Goal: Unclear

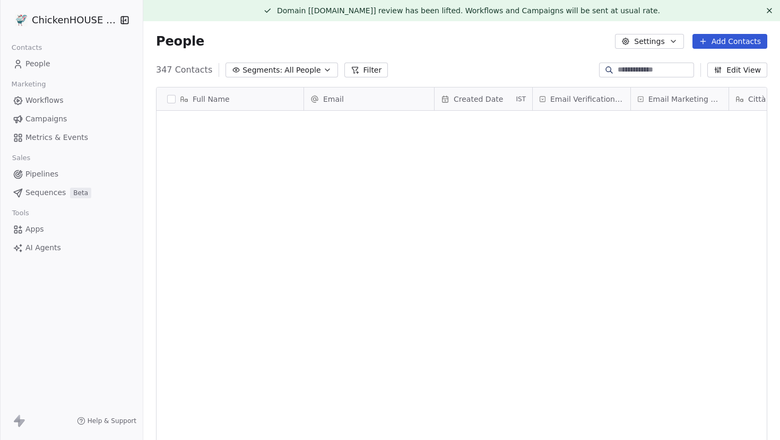
scroll to position [387, 637]
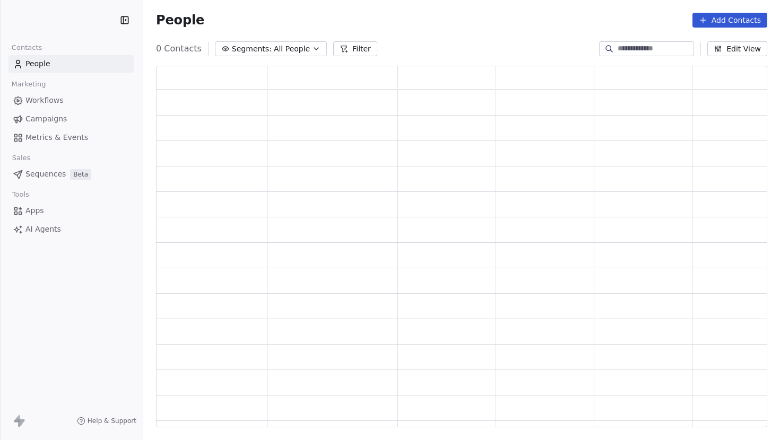
scroll to position [362, 611]
